Goal: Check status: Check status

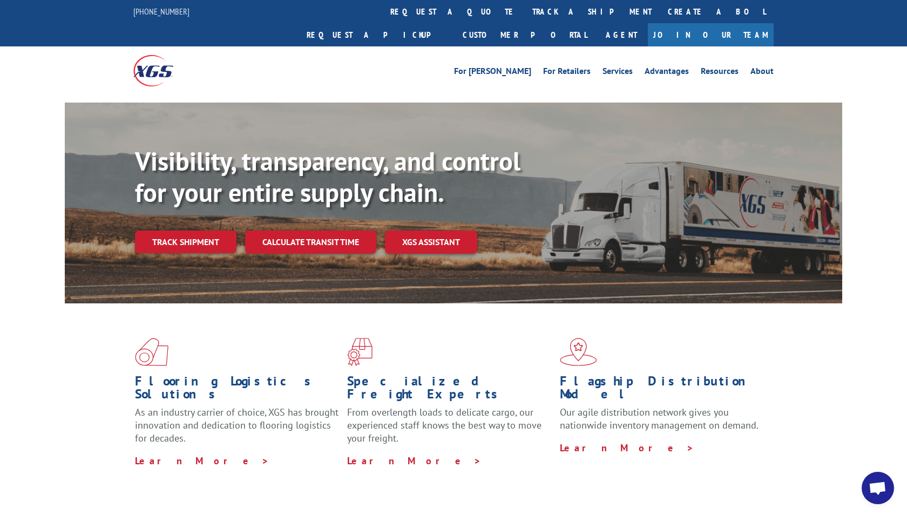
click at [219, 231] on link "Track shipment" at bounding box center [186, 242] width 102 height 23
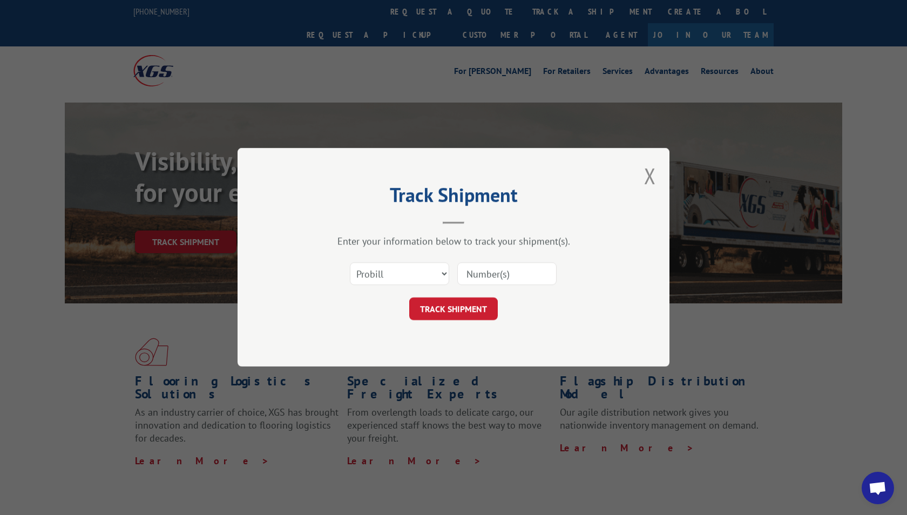
click at [554, 257] on div "Select category... Probill BOL PO" at bounding box center [454, 275] width 324 height 36
click at [529, 273] on input at bounding box center [506, 274] width 99 height 23
type input "17638158"
click at [433, 303] on button "TRACK SHIPMENT" at bounding box center [453, 309] width 89 height 23
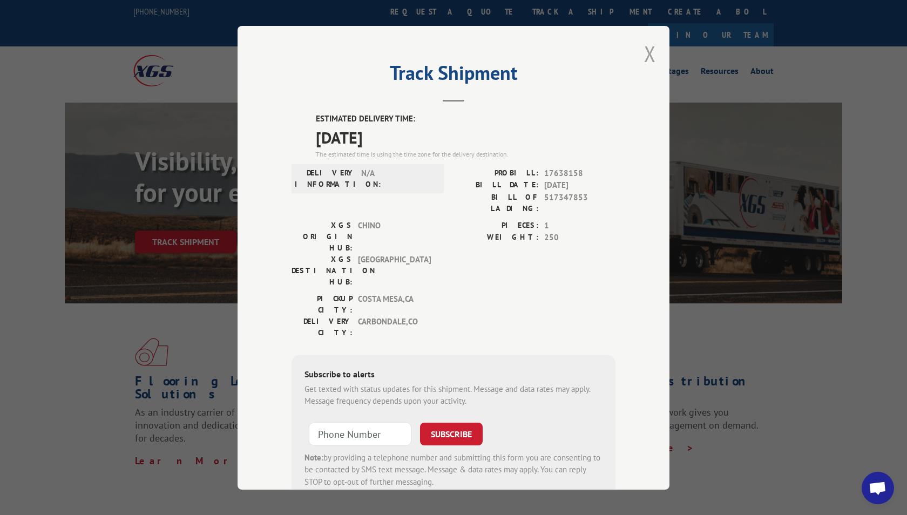
click at [645, 60] on button "Close modal" at bounding box center [650, 53] width 12 height 29
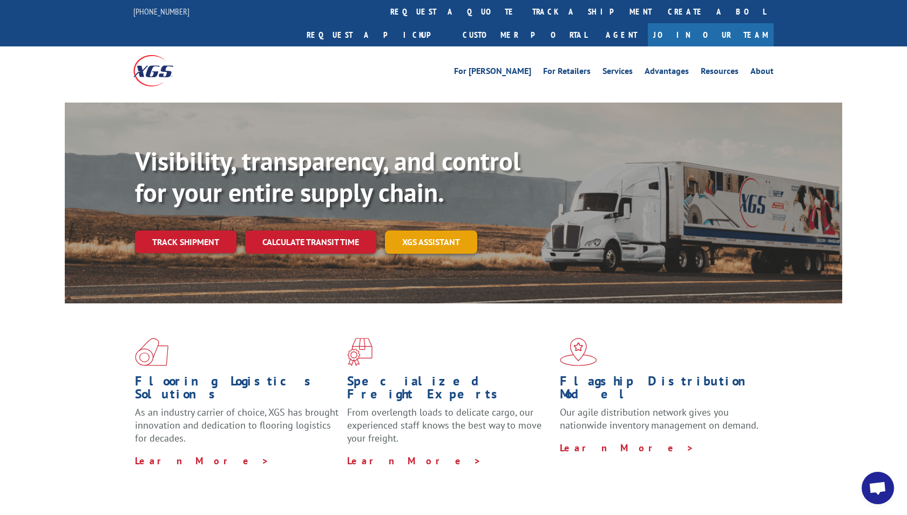
click at [453, 231] on link "XGS ASSISTANT" at bounding box center [431, 242] width 92 height 23
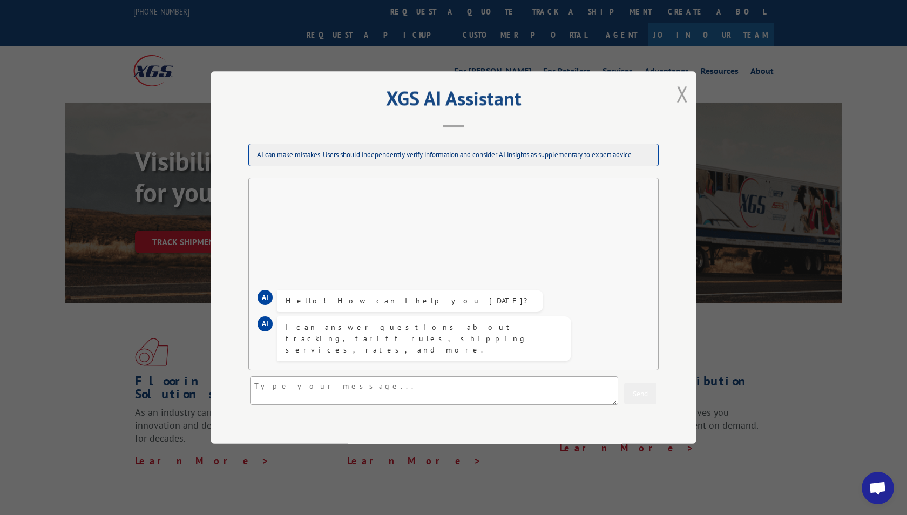
click at [677, 93] on button "Close modal" at bounding box center [683, 93] width 12 height 29
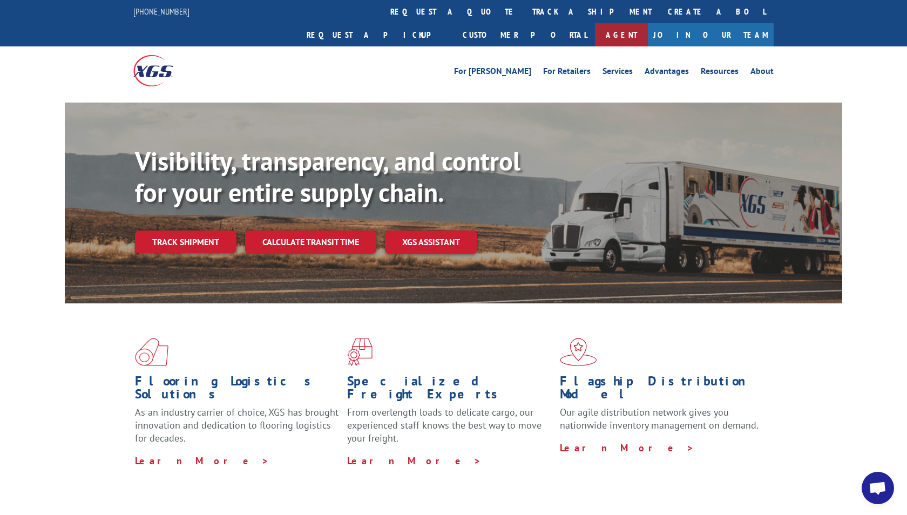
click at [648, 23] on link "Agent" at bounding box center [621, 34] width 53 height 23
